Goal: Task Accomplishment & Management: Use online tool/utility

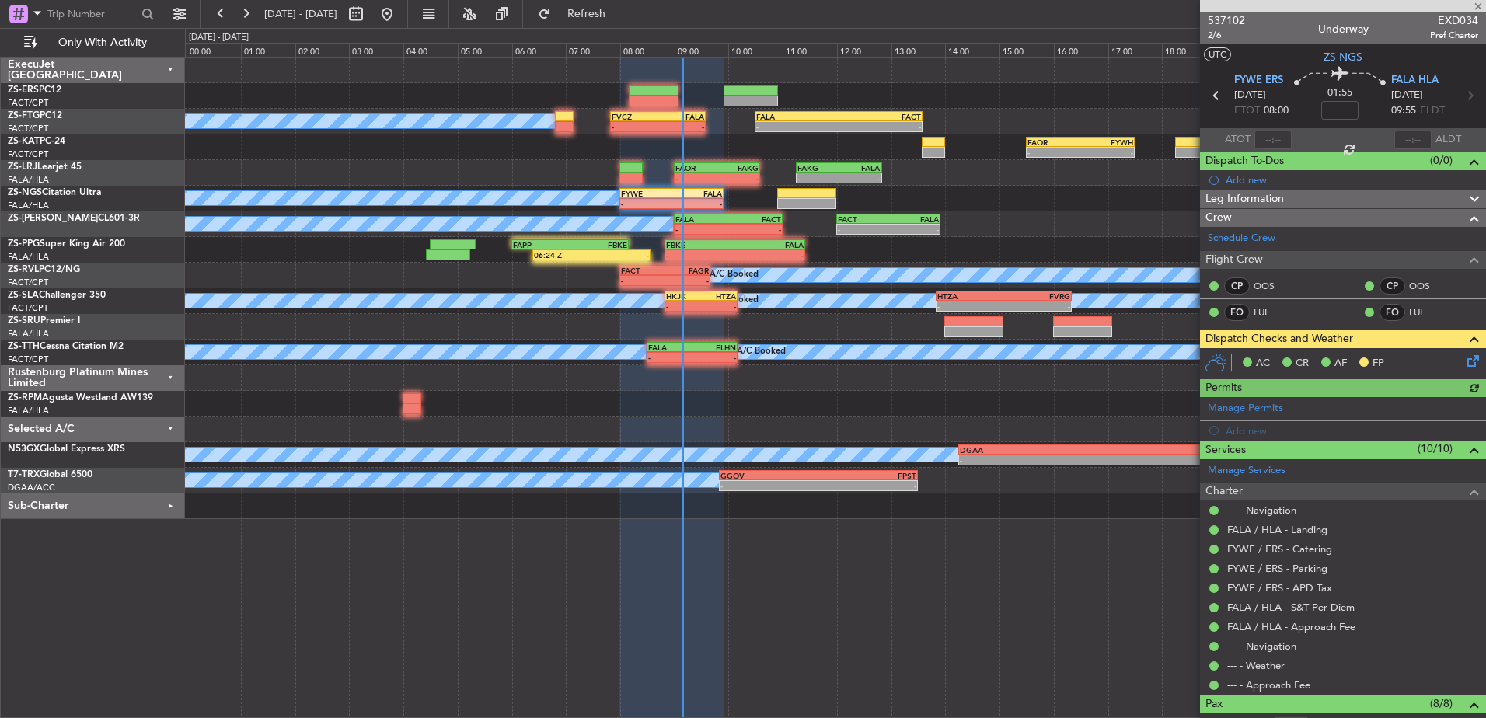
type input "08:24"
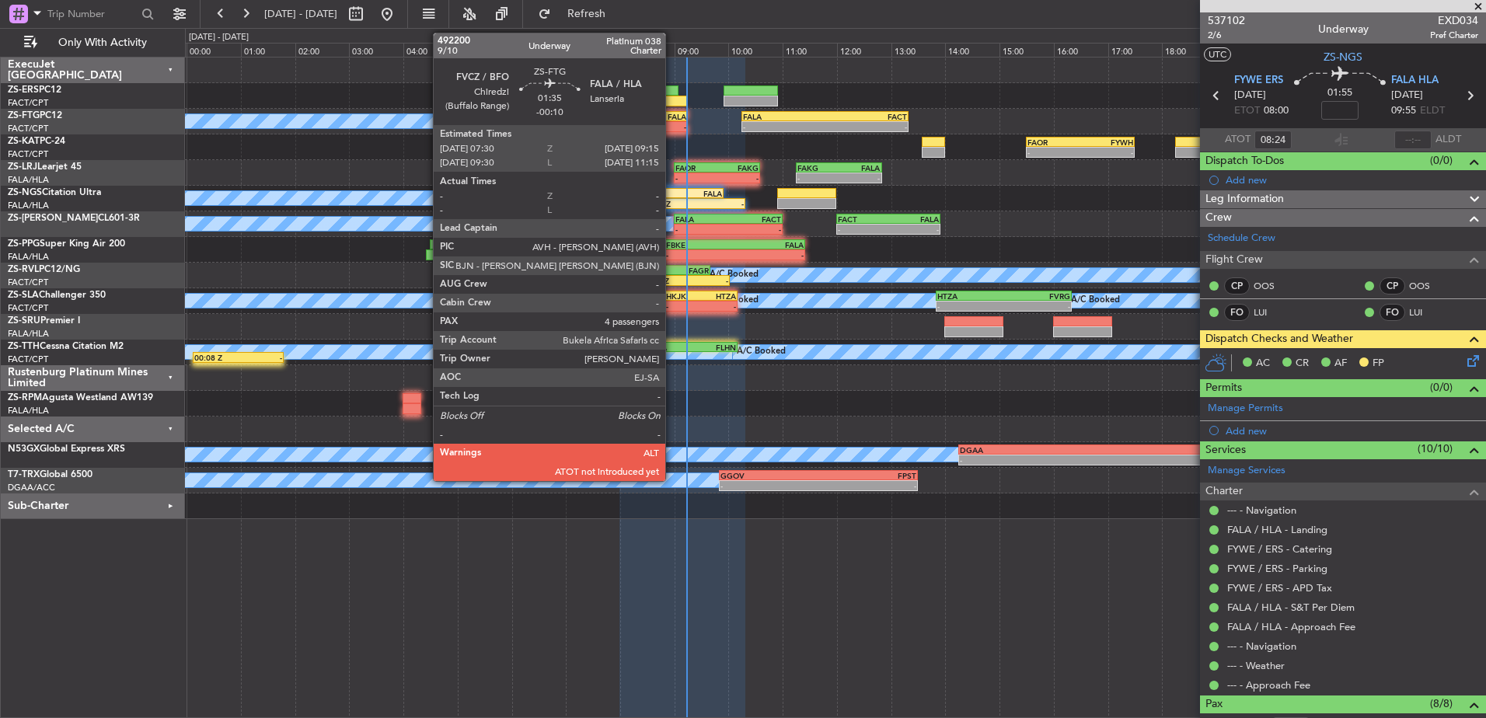
click at [672, 124] on div "-" at bounding box center [663, 126] width 46 height 9
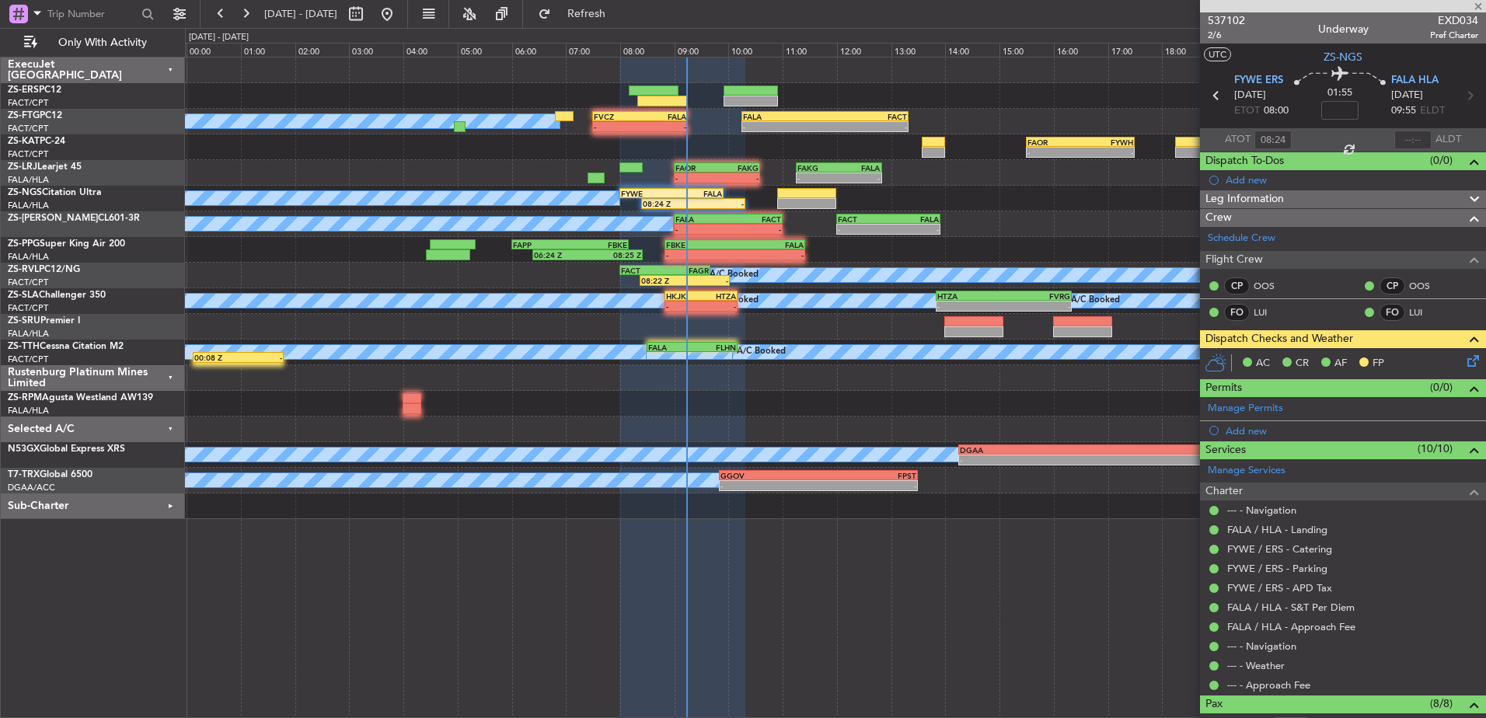
type input "-00:10"
type input "4"
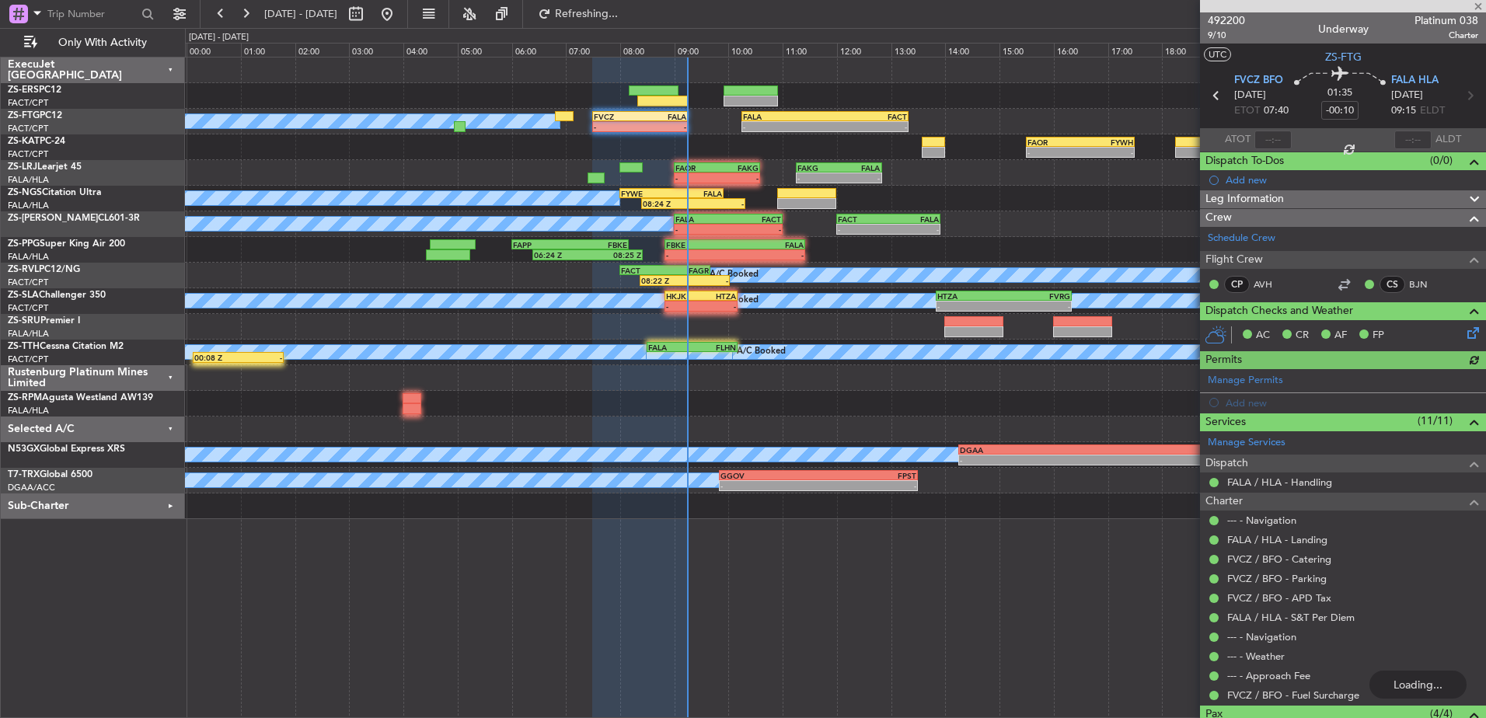
type input "07:35"
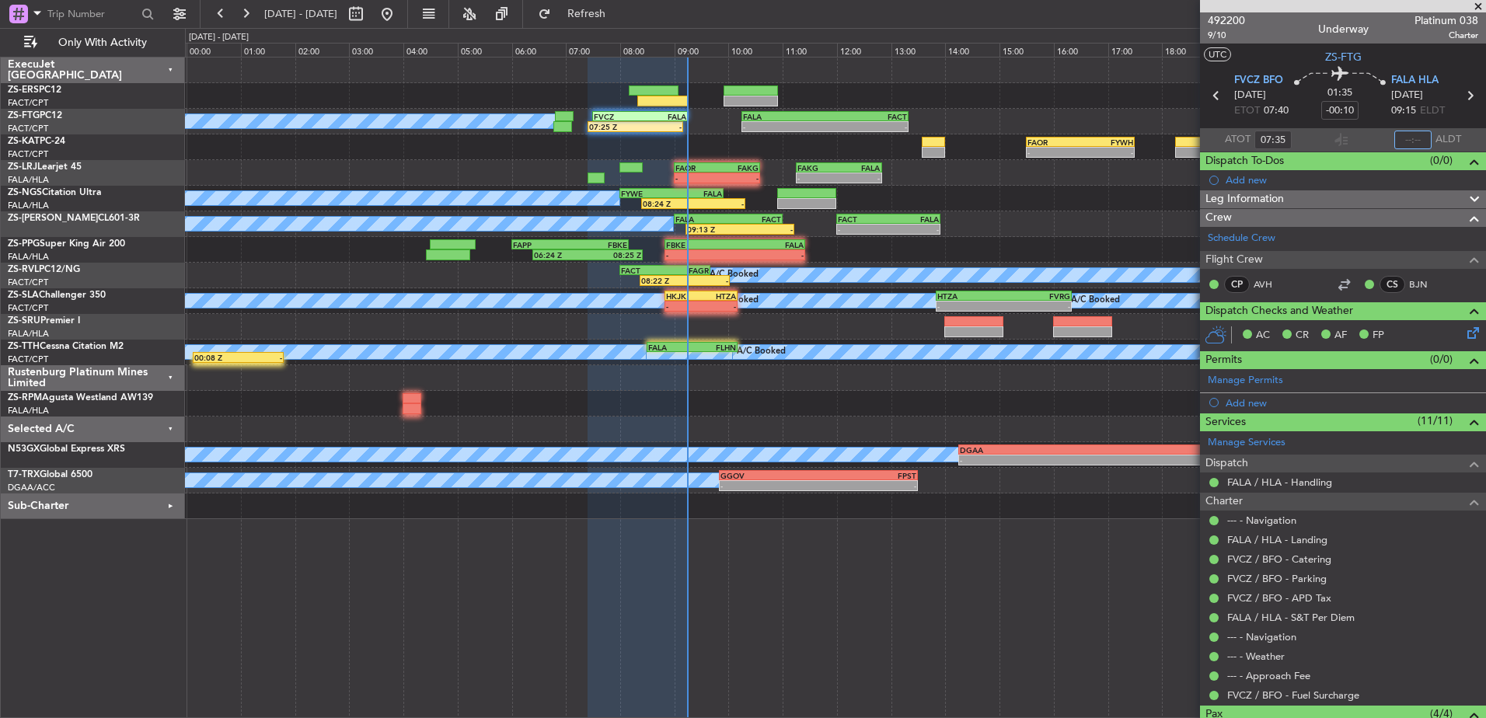
drag, startPoint x: 1369, startPoint y: 186, endPoint x: 1406, endPoint y: 138, distance: 59.8
click at [1406, 138] on input "text" at bounding box center [1412, 140] width 37 height 19
type input "09:14"
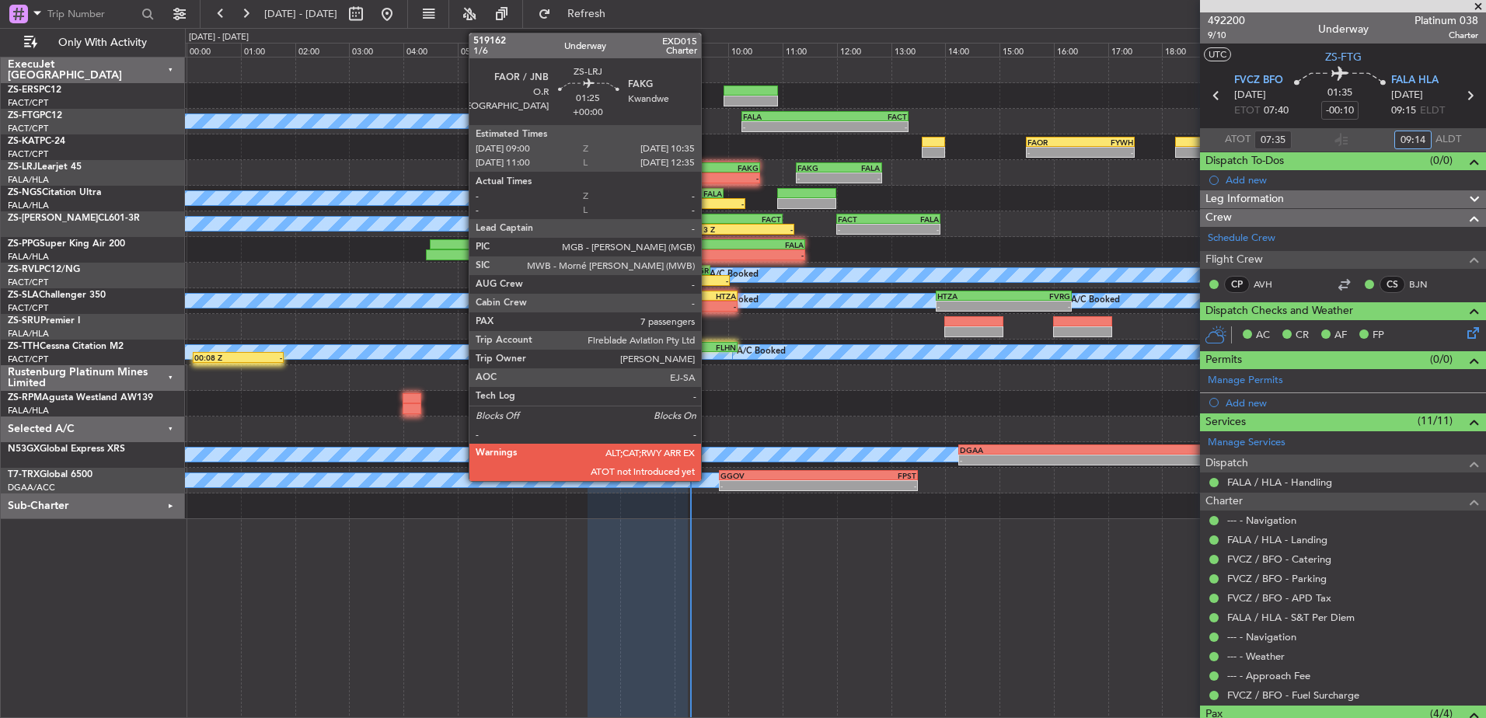
click at [708, 173] on div "-" at bounding box center [695, 177] width 41 height 9
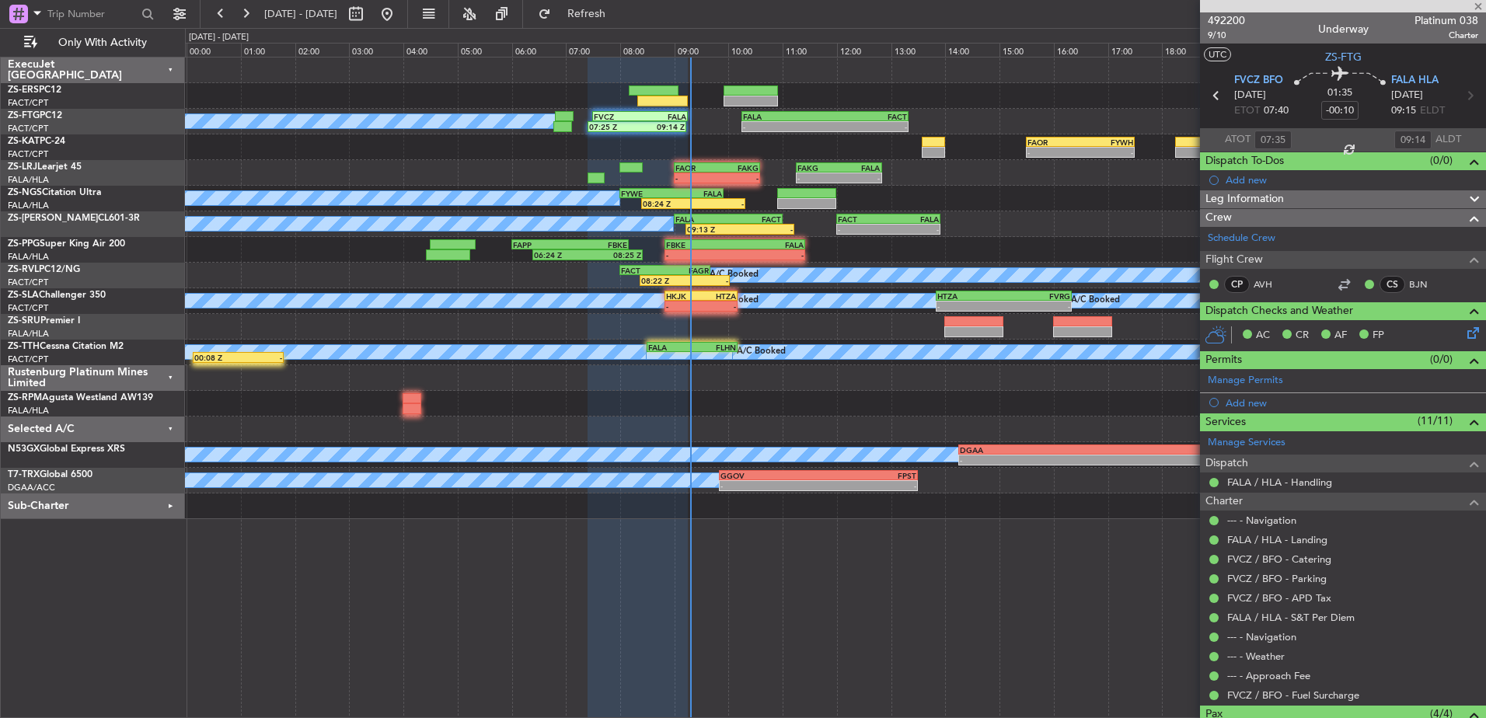
type input "7"
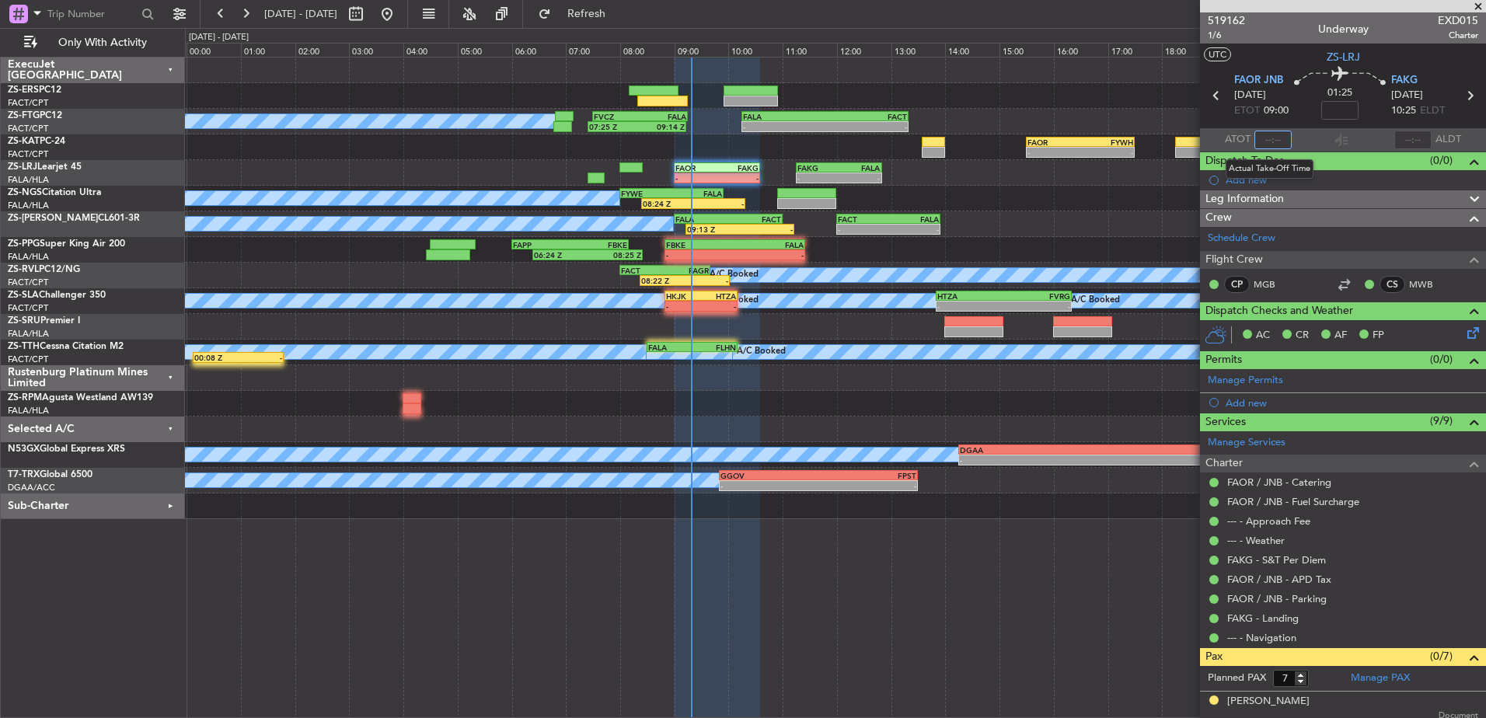
click at [1272, 137] on input "text" at bounding box center [1272, 140] width 37 height 19
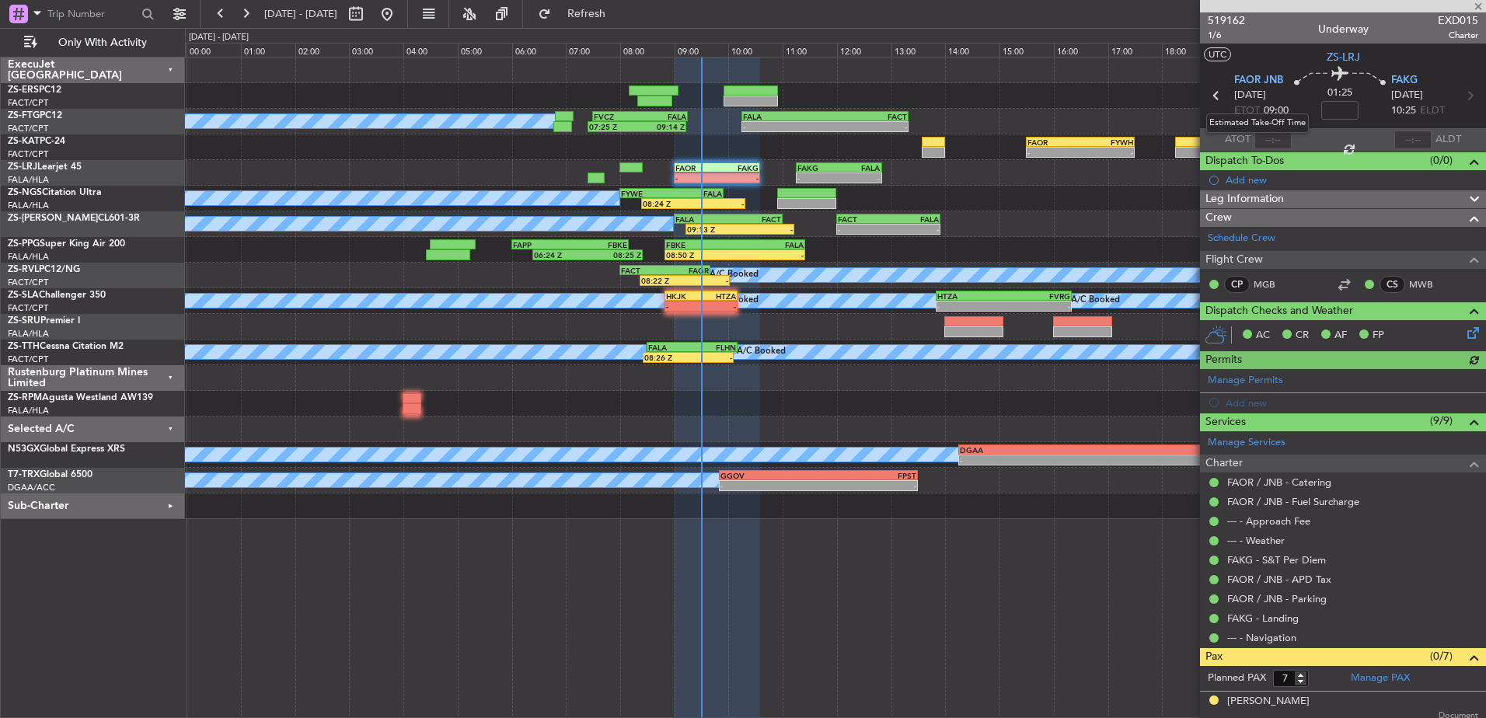
click at [1274, 136] on mat-tooltip-component "Estimated Take-Off Time" at bounding box center [1257, 123] width 124 height 41
click at [1276, 138] on mat-tooltip-component "Estimated Take-Off Time" at bounding box center [1257, 123] width 124 height 41
click at [1271, 138] on mat-tooltip-component "Estimated Take-Off Time" at bounding box center [1257, 123] width 124 height 41
click at [1271, 138] on input "text" at bounding box center [1272, 140] width 37 height 19
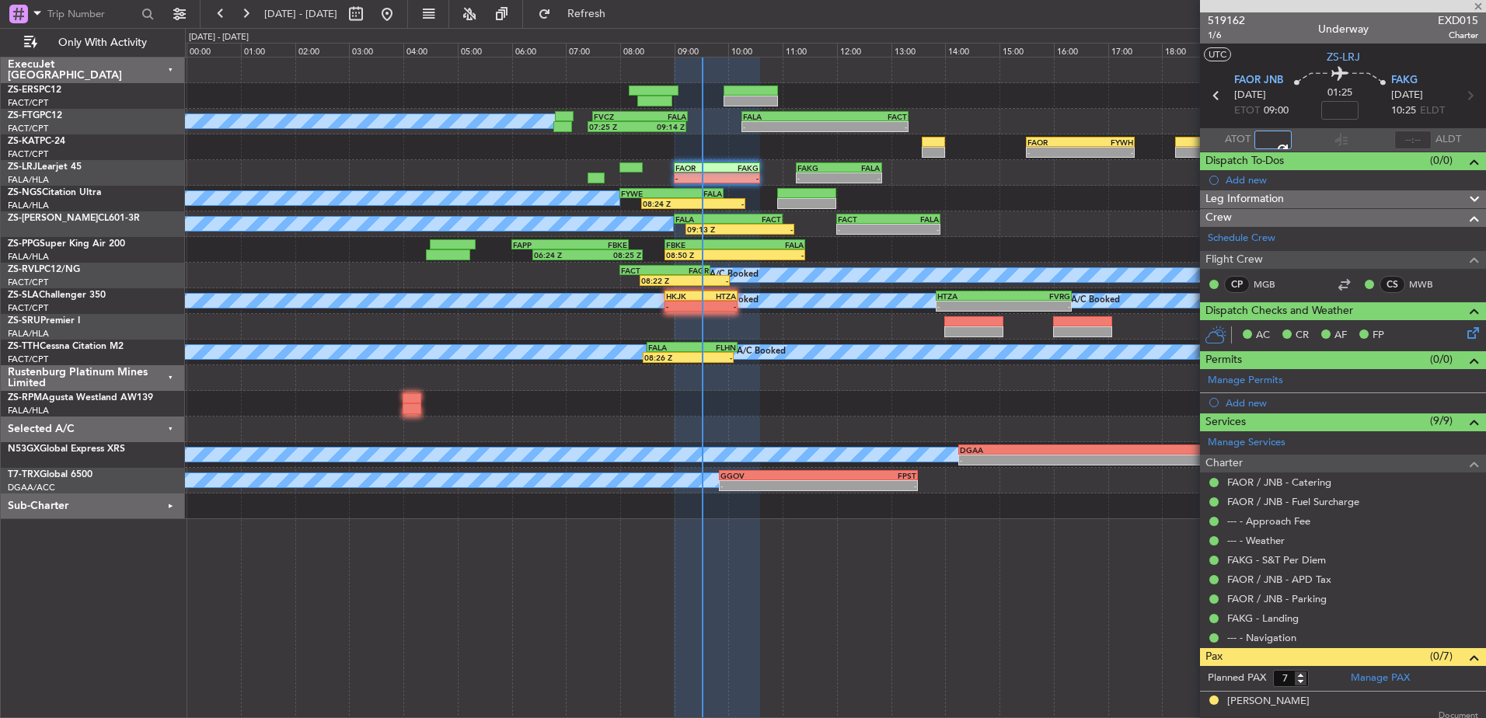
type input "09:30"
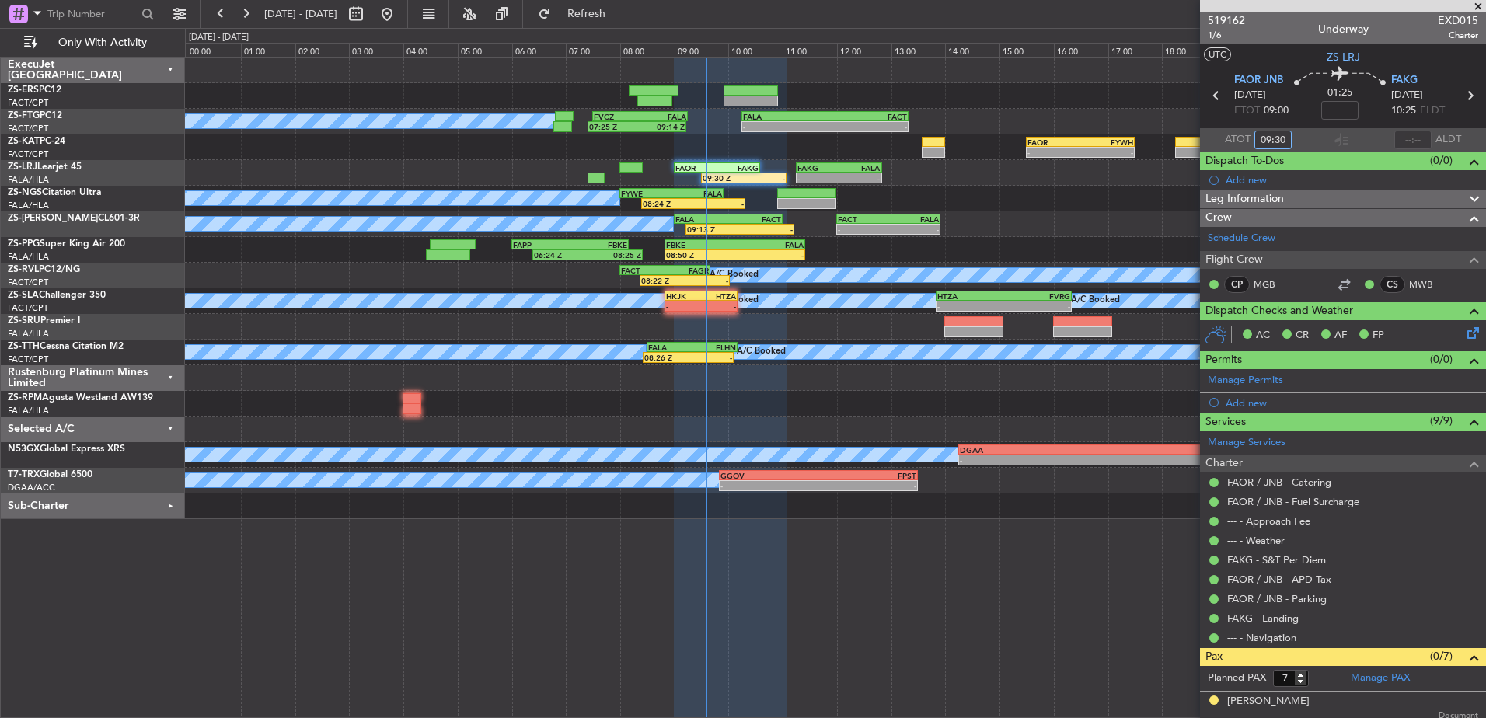
click at [172, 376] on div "Rustenburg Platinum Mines Limited" at bounding box center [93, 378] width 184 height 26
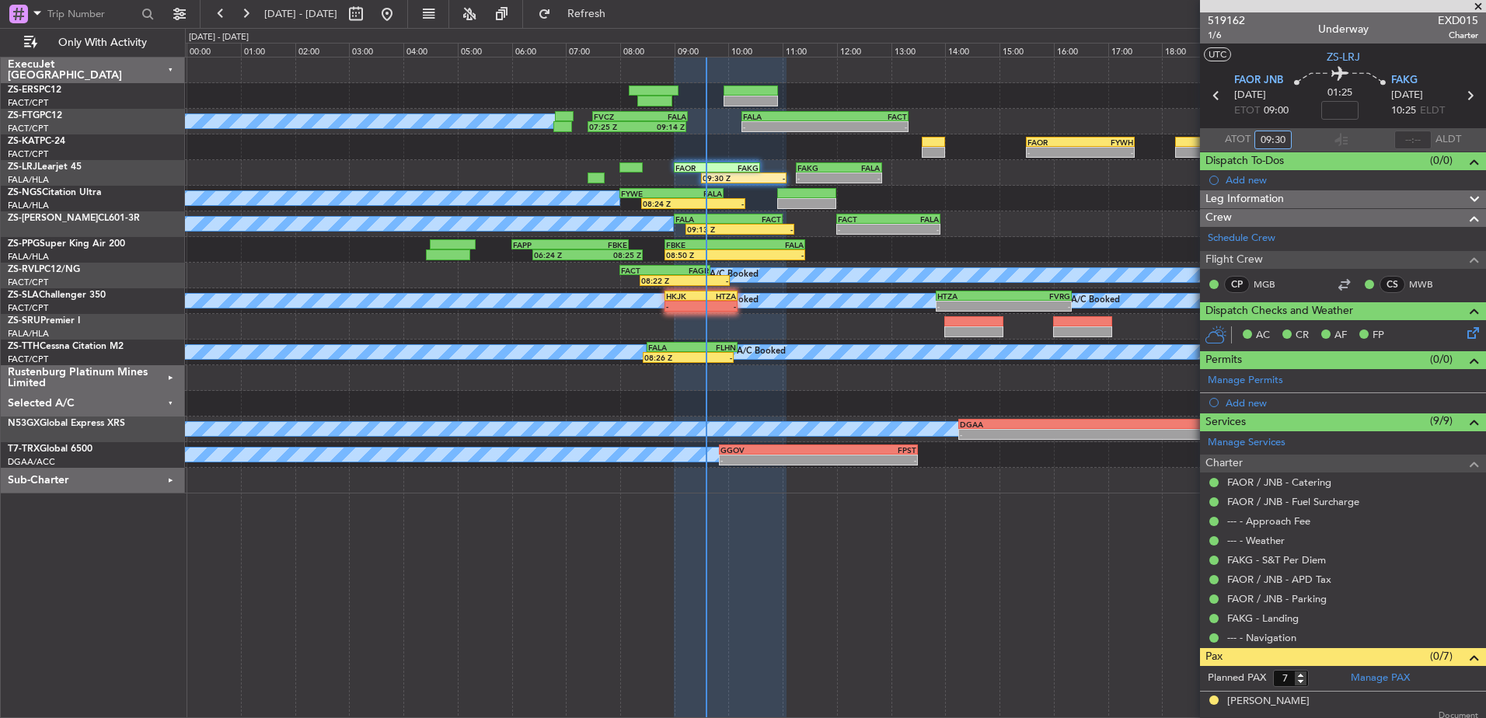
click at [171, 399] on div "Selected A/C" at bounding box center [93, 404] width 184 height 26
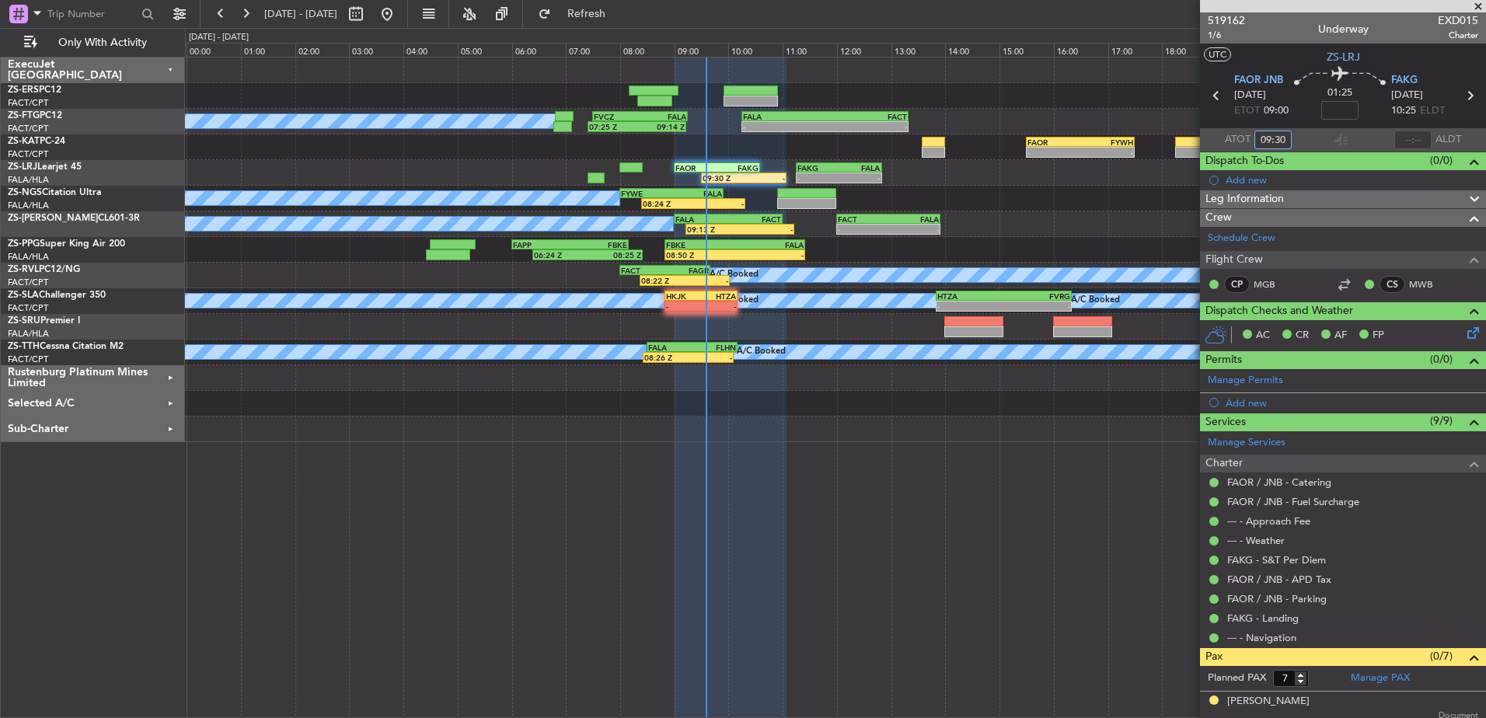
click at [173, 427] on div "Sub-Charter" at bounding box center [93, 430] width 184 height 26
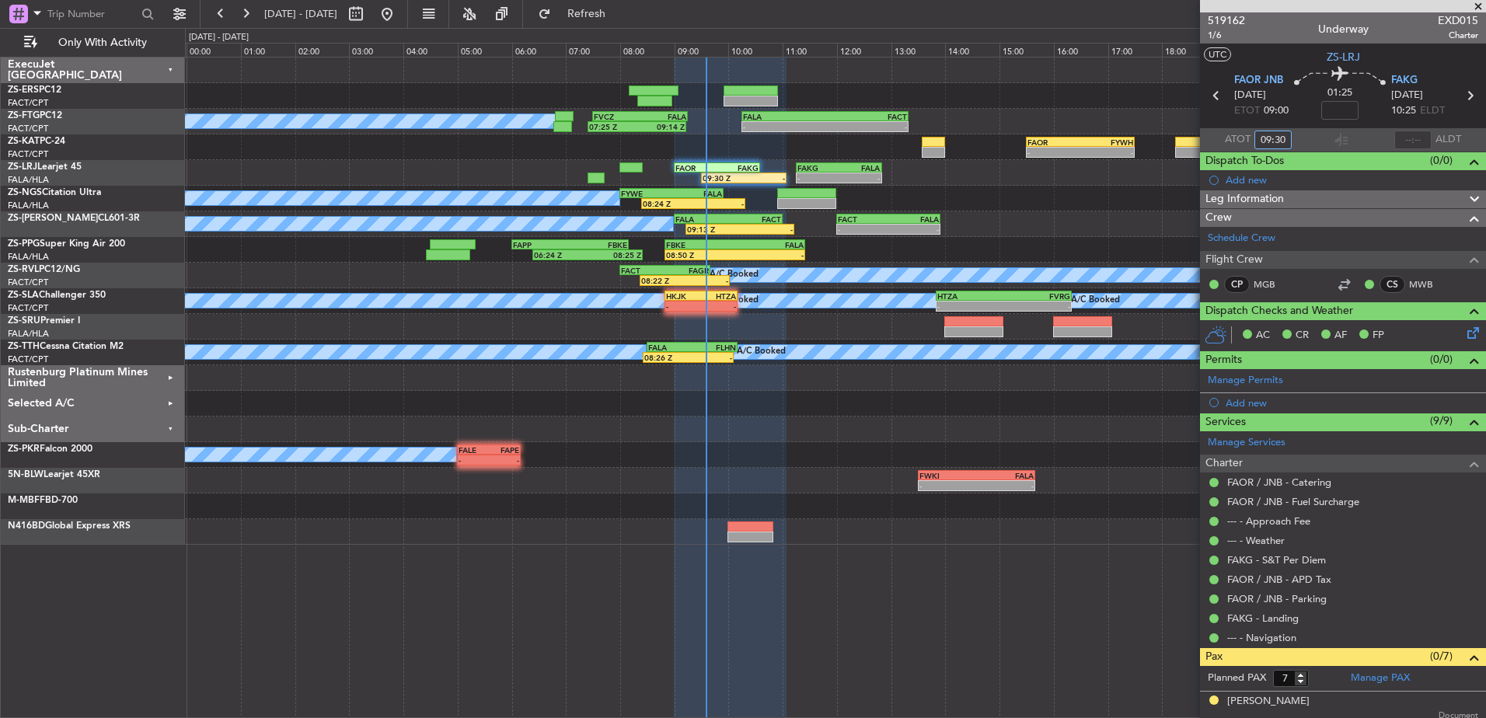
click at [173, 424] on div "Sub-Charter" at bounding box center [93, 430] width 184 height 26
